Goal: Task Accomplishment & Management: Use online tool/utility

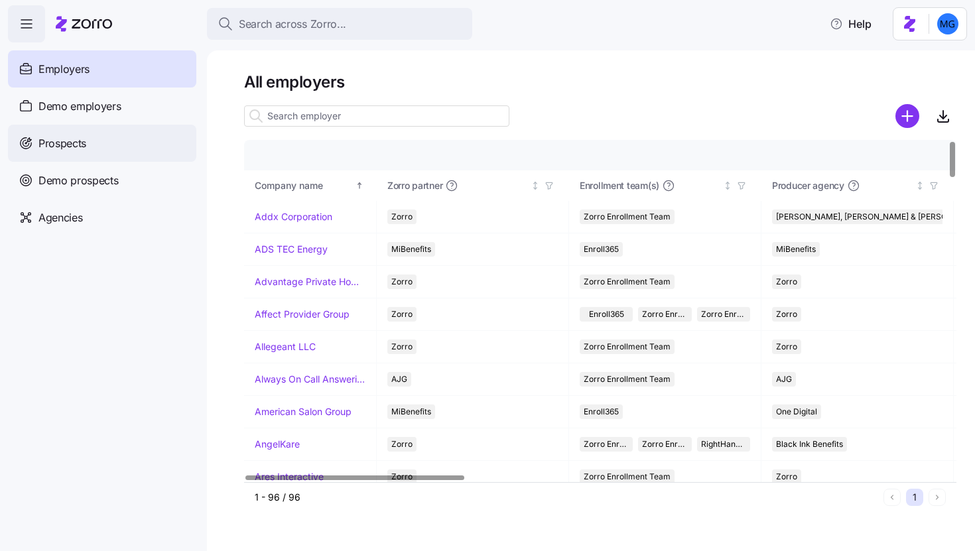
click at [145, 141] on div "Prospects" at bounding box center [102, 143] width 188 height 37
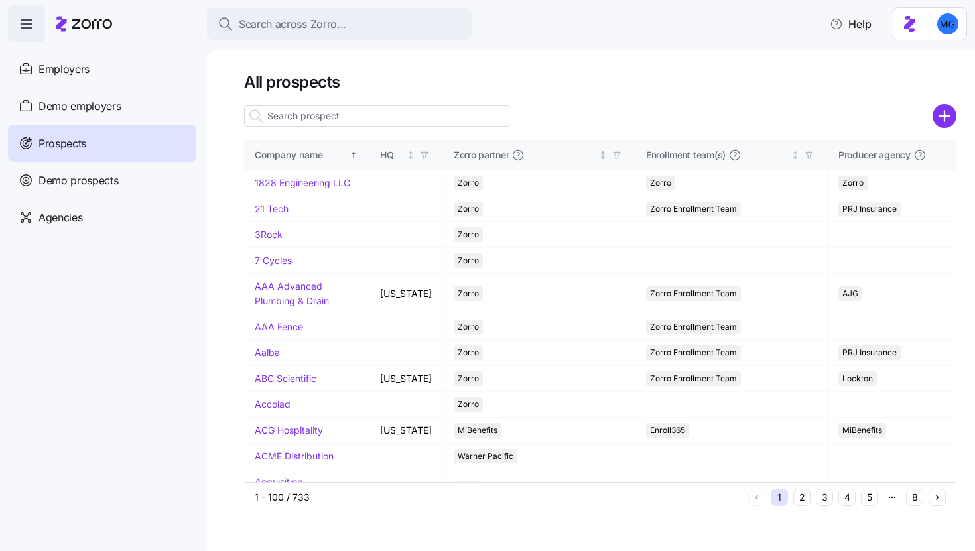
click at [404, 118] on input at bounding box center [376, 115] width 265 height 21
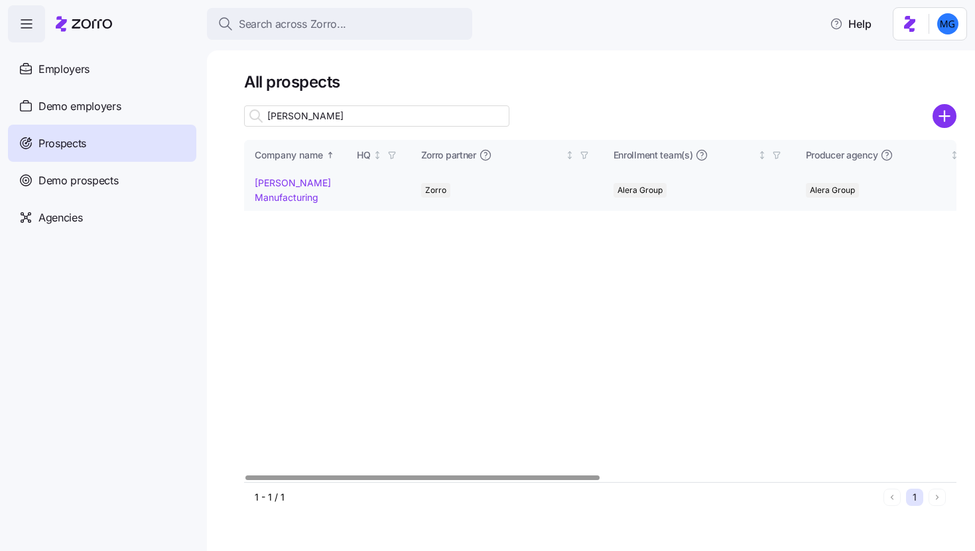
type input "[PERSON_NAME]"
click at [288, 197] on link "[PERSON_NAME] Manufacturing" at bounding box center [293, 190] width 76 height 26
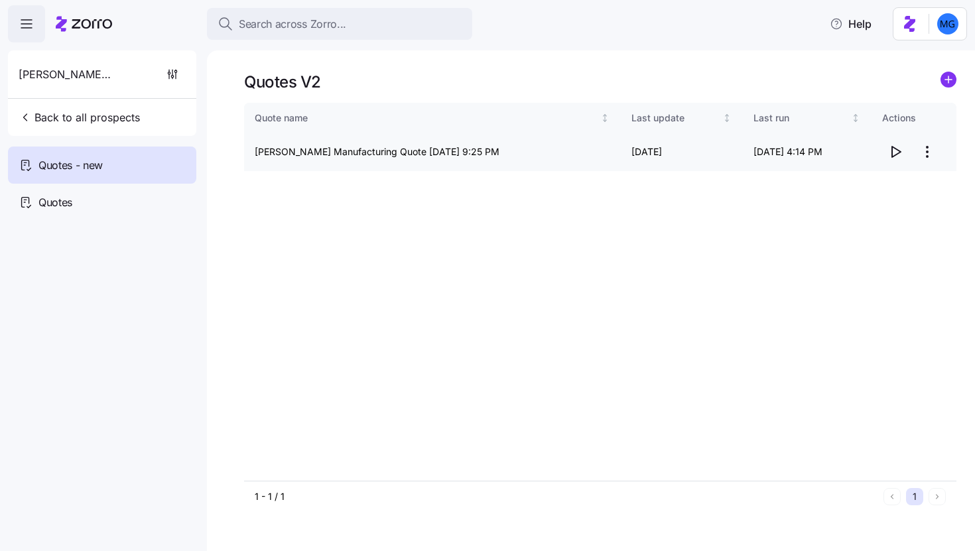
click at [896, 154] on icon "button" at bounding box center [896, 152] width 9 height 11
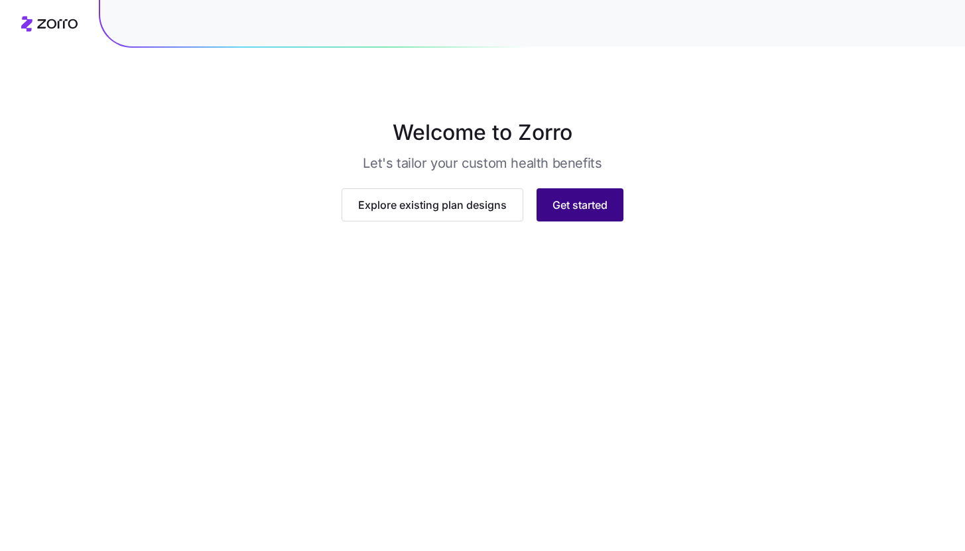
click at [580, 221] on button "Get started" at bounding box center [579, 204] width 87 height 33
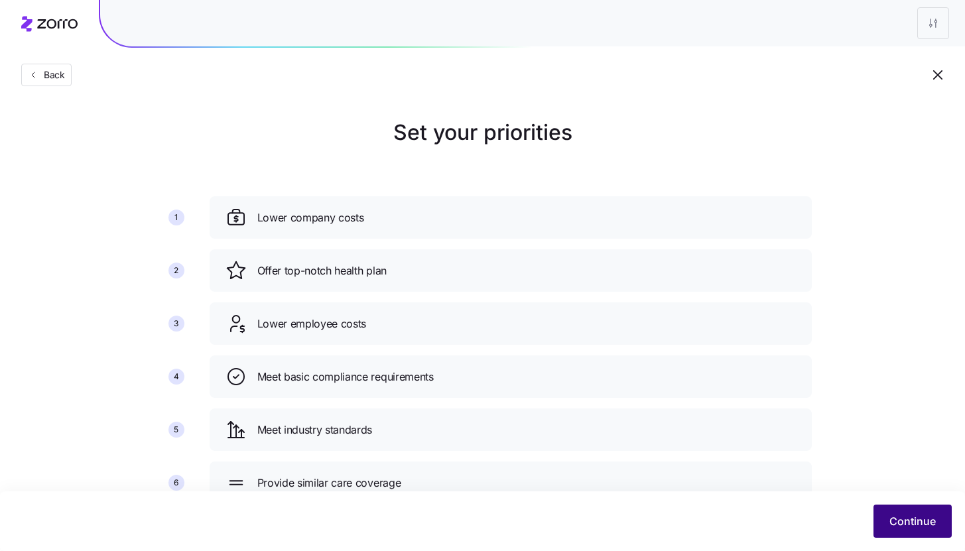
click at [910, 508] on button "Continue" at bounding box center [912, 520] width 78 height 33
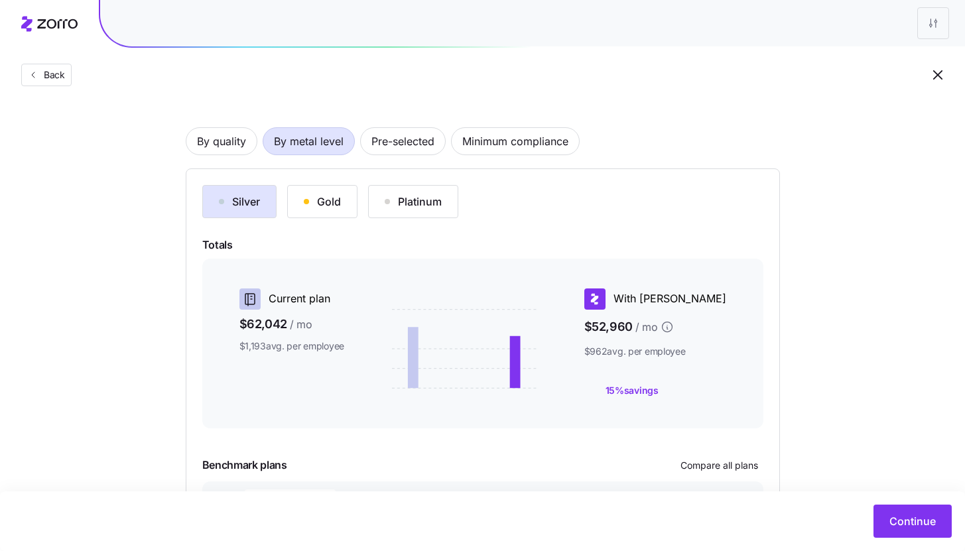
scroll to position [174, 0]
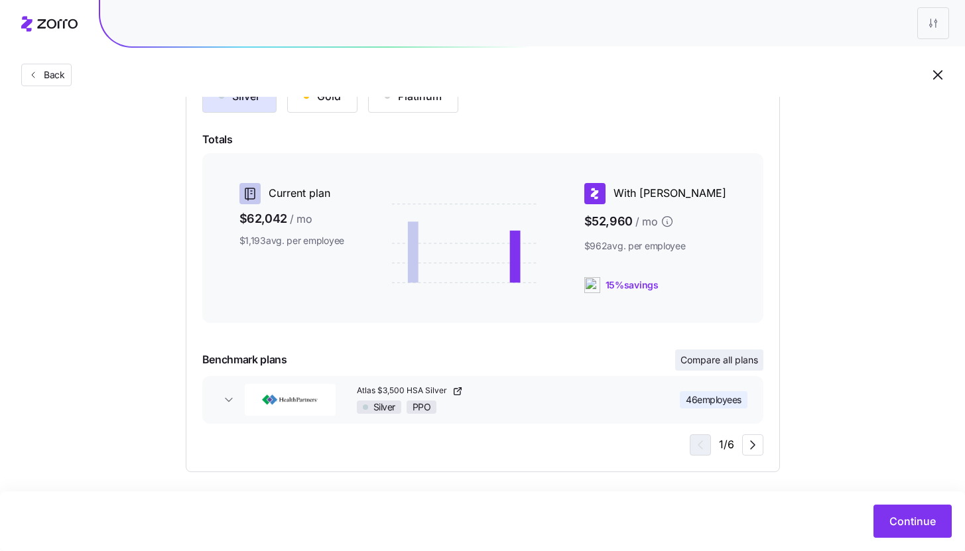
click at [757, 357] on button "Compare all plans" at bounding box center [719, 359] width 88 height 21
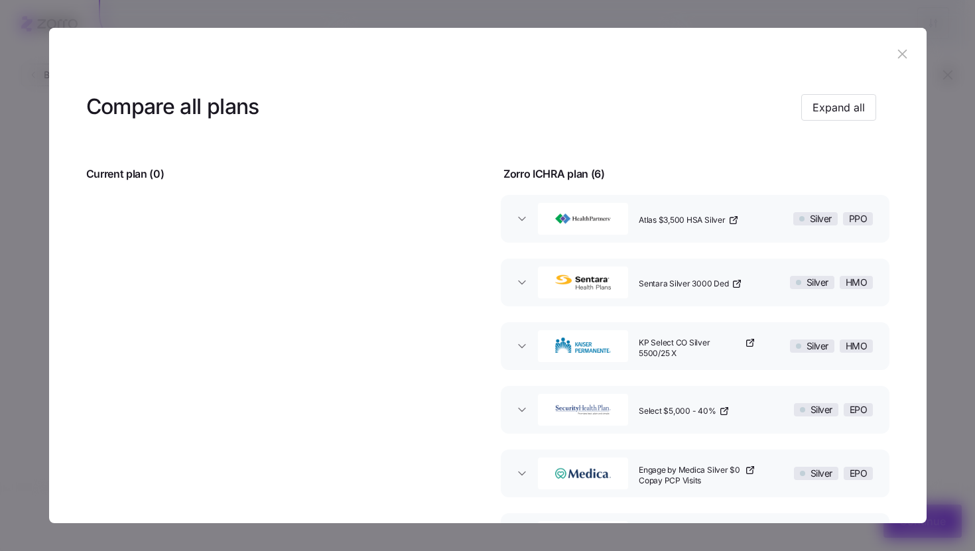
click at [907, 54] on header at bounding box center [487, 54] width 877 height 53
click at [904, 56] on button "button" at bounding box center [902, 54] width 21 height 21
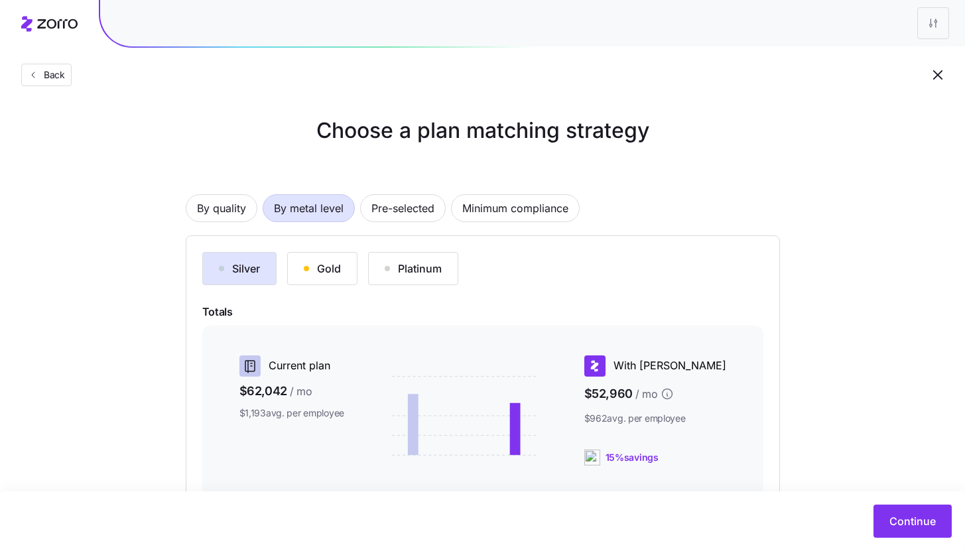
scroll to position [0, 0]
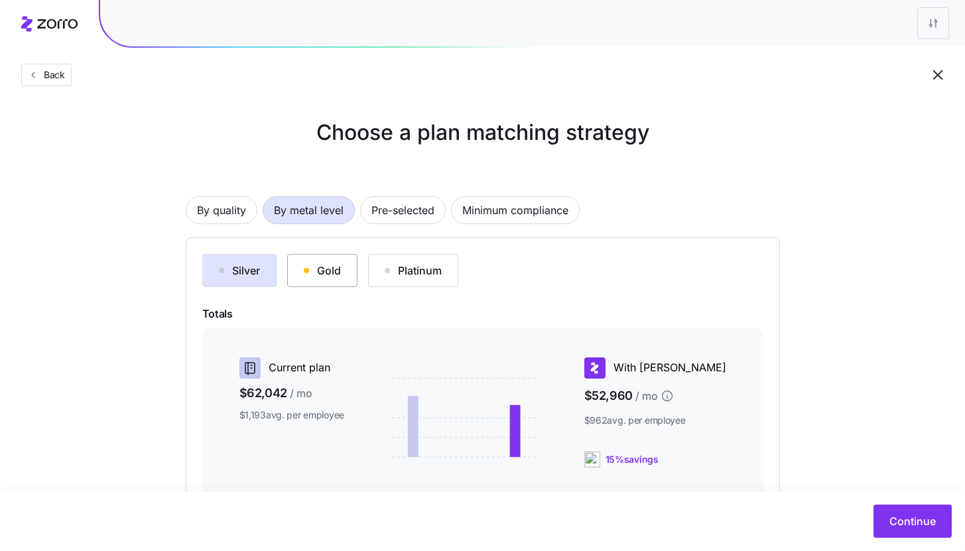
click at [313, 265] on div "Gold" at bounding box center [322, 271] width 37 height 16
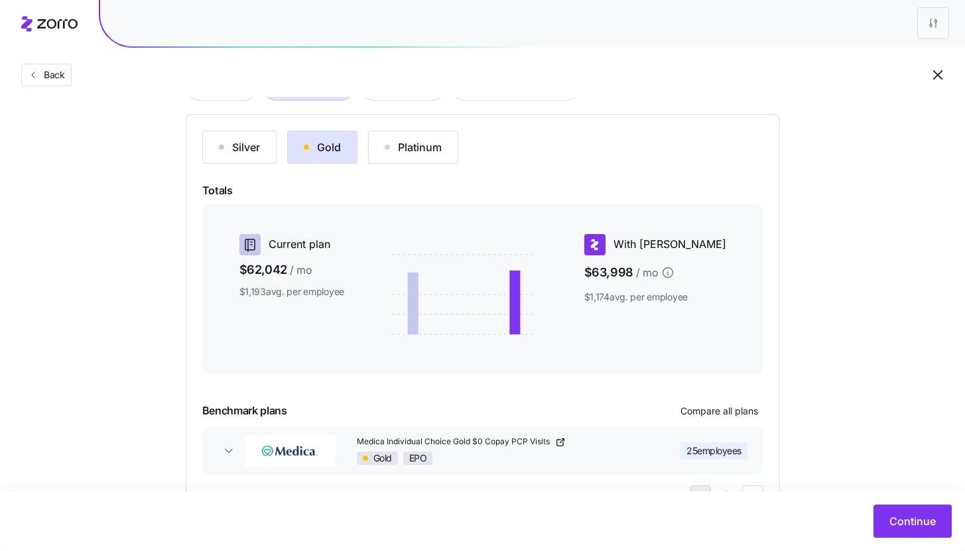
scroll to position [66, 0]
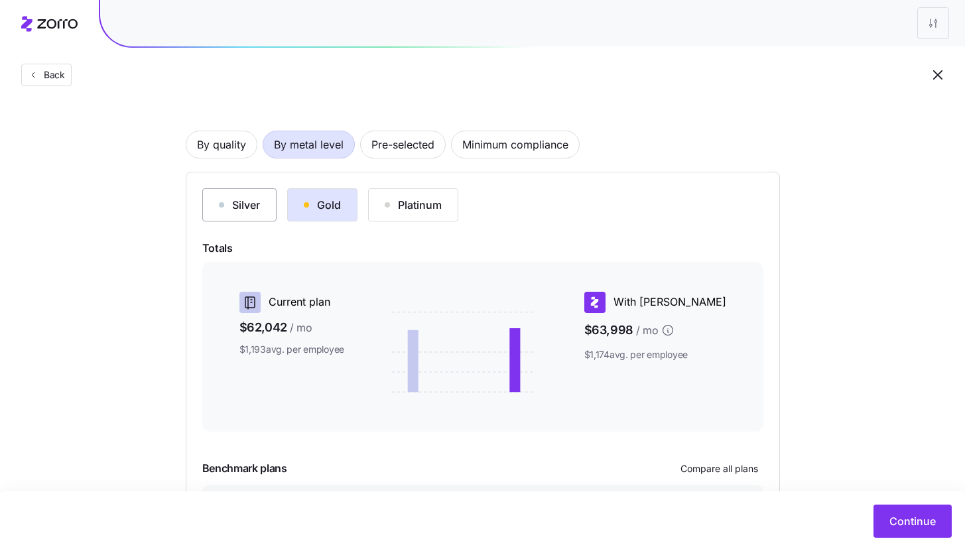
click at [241, 203] on div "Silver" at bounding box center [239, 205] width 41 height 16
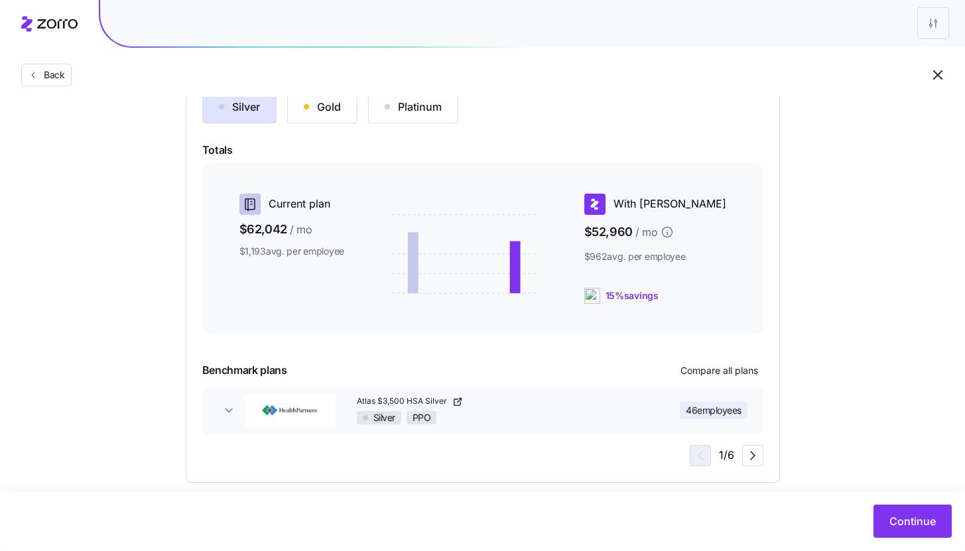
scroll to position [180, 0]
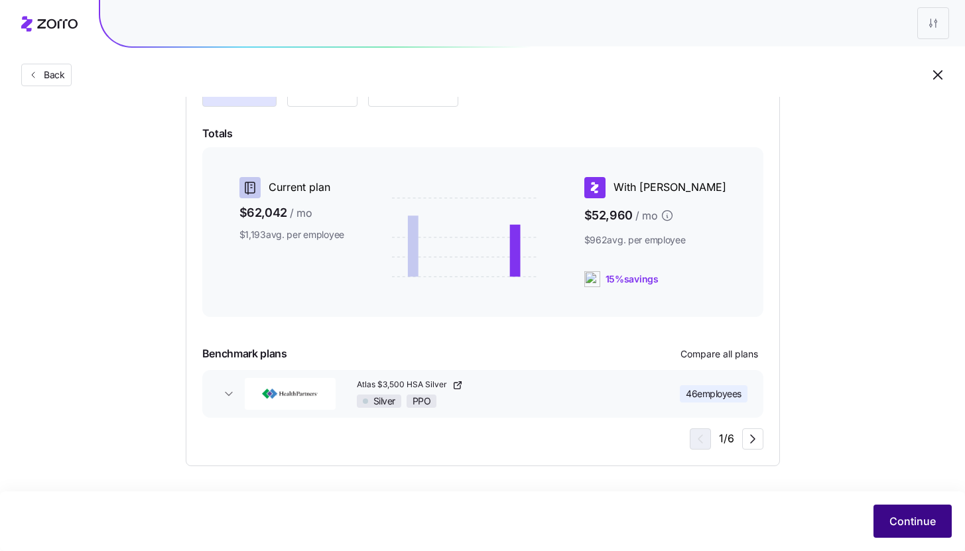
click at [906, 519] on span "Continue" at bounding box center [912, 521] width 46 height 16
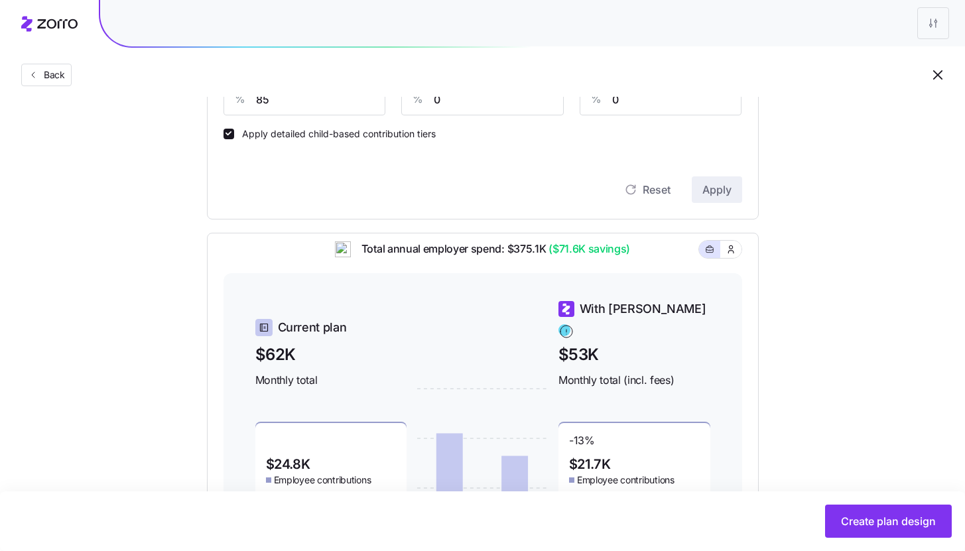
scroll to position [298, 0]
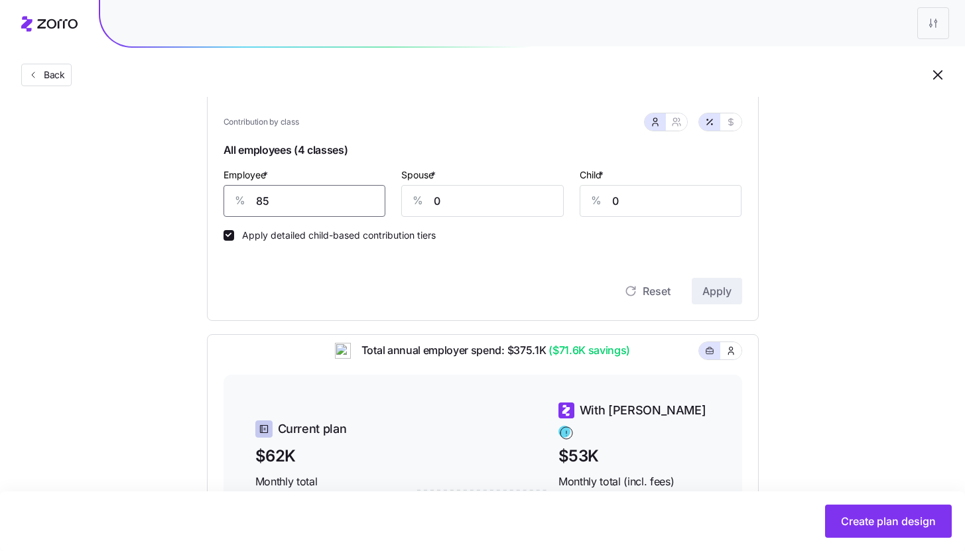
click at [272, 198] on input "85" at bounding box center [304, 201] width 162 height 32
type input "87"
click at [713, 302] on button "Apply" at bounding box center [716, 291] width 50 height 27
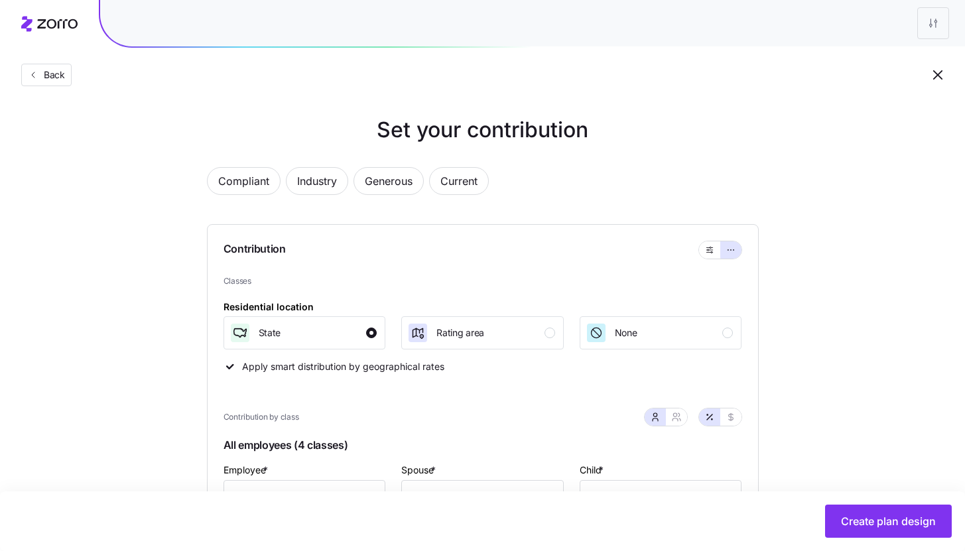
scroll to position [0, 0]
